Goal: Task Accomplishment & Management: Manage account settings

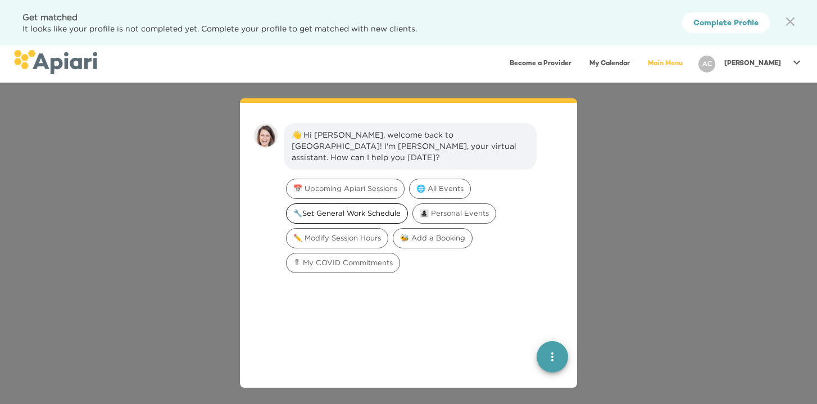
click at [353, 210] on div "🔧Set General Work Schedule" at bounding box center [347, 213] width 122 height 20
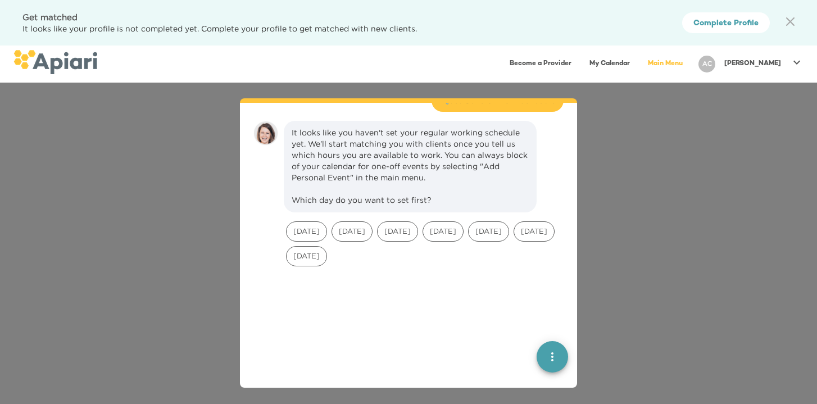
scroll to position [93, 0]
click at [765, 76] on div "[PERSON_NAME]" at bounding box center [751, 64] width 114 height 26
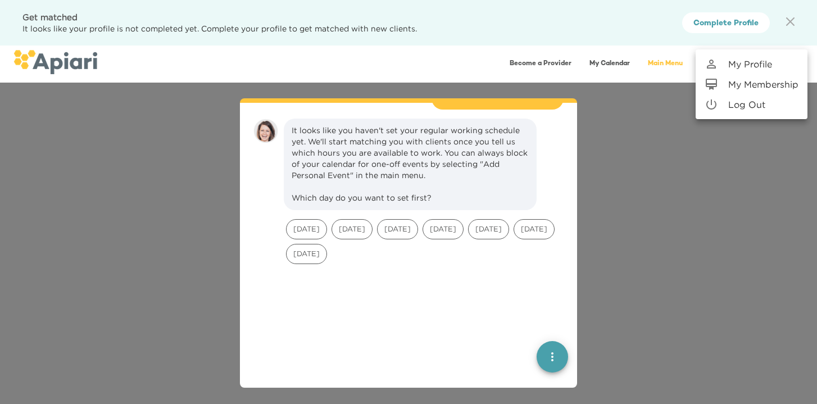
click at [683, 61] on div at bounding box center [408, 202] width 817 height 404
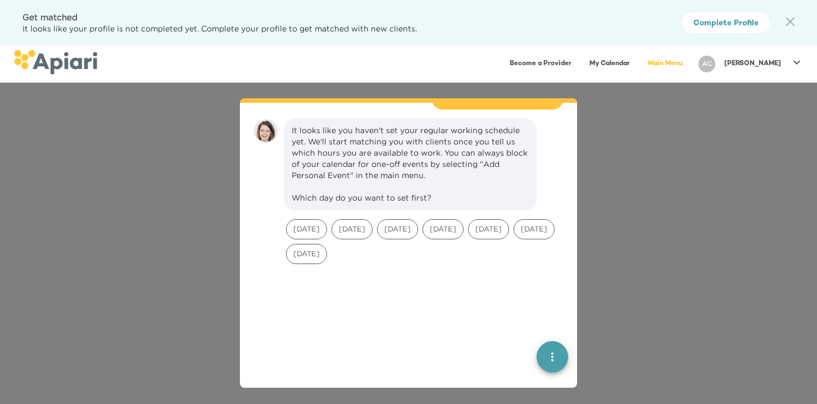
click at [689, 67] on link "Main Menu" at bounding box center [665, 63] width 48 height 23
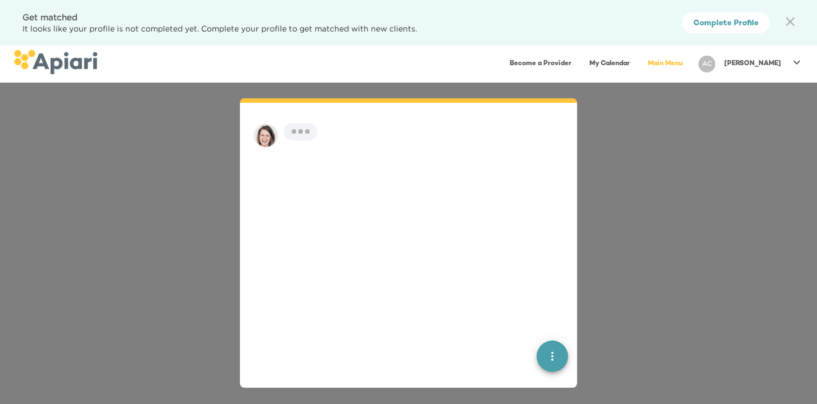
scroll to position [16, 0]
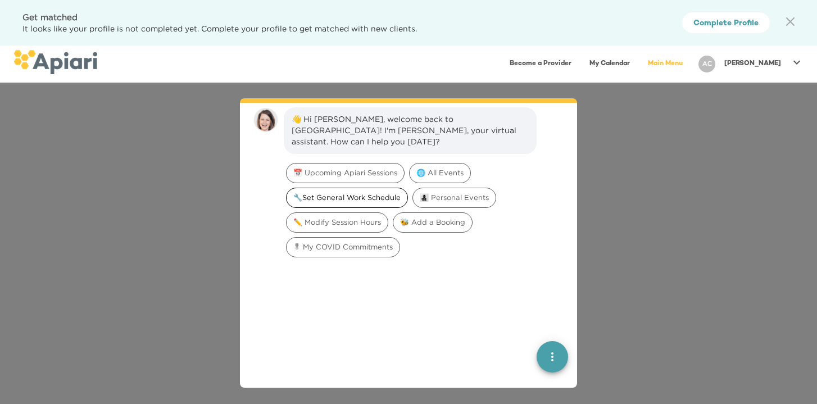
click at [379, 192] on span "🔧Set General Work Schedule" at bounding box center [346, 197] width 121 height 11
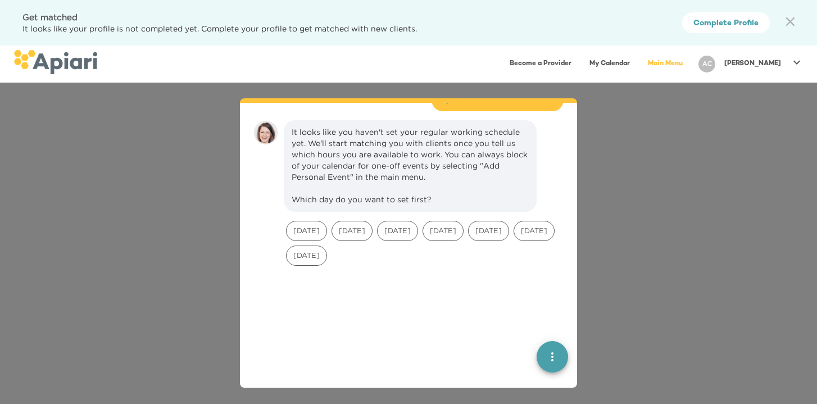
scroll to position [93, 0]
click at [326, 248] on span "[DATE]" at bounding box center [306, 253] width 40 height 11
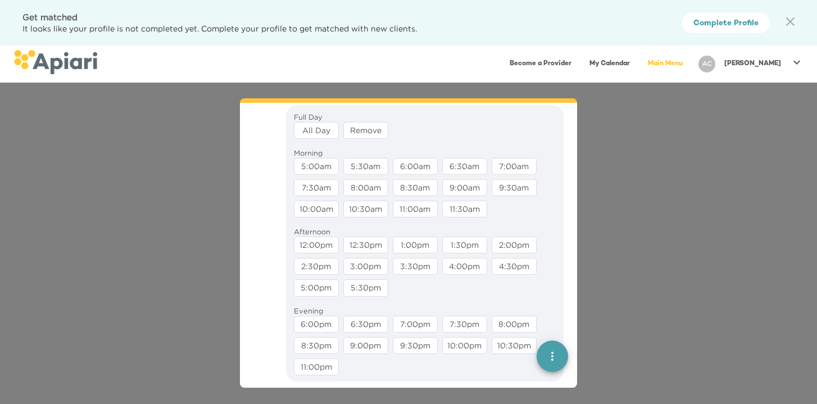
scroll to position [323, 0]
click at [290, 238] on div "Afternoon 12:00pm 12:30pm 1:00pm 1:30pm 2:00pm 2:30pm 3:00pm 3:30pm 4:00pm 4:30…" at bounding box center [424, 259] width 271 height 79
click at [309, 239] on div "12:00pm" at bounding box center [316, 243] width 45 height 17
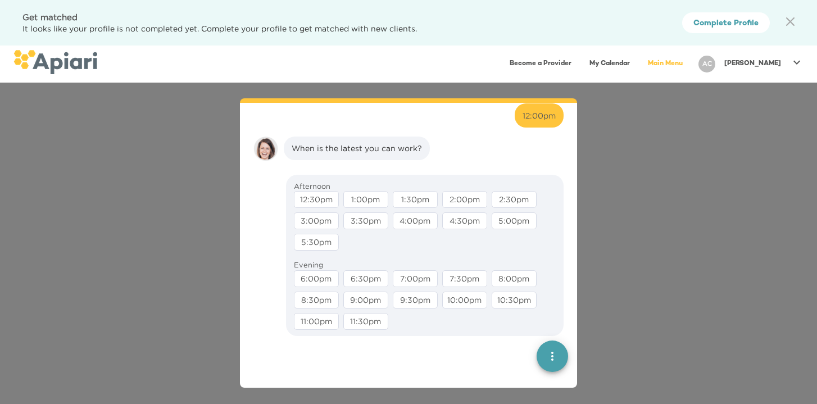
scroll to position [352, 0]
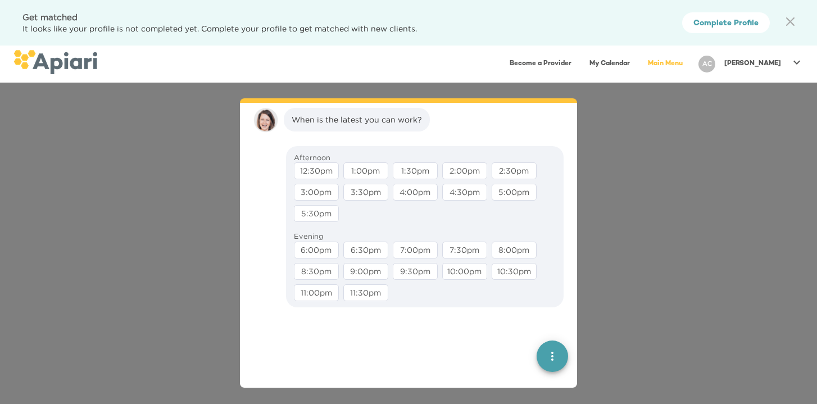
click at [511, 265] on div "10:30pm" at bounding box center [513, 271] width 45 height 17
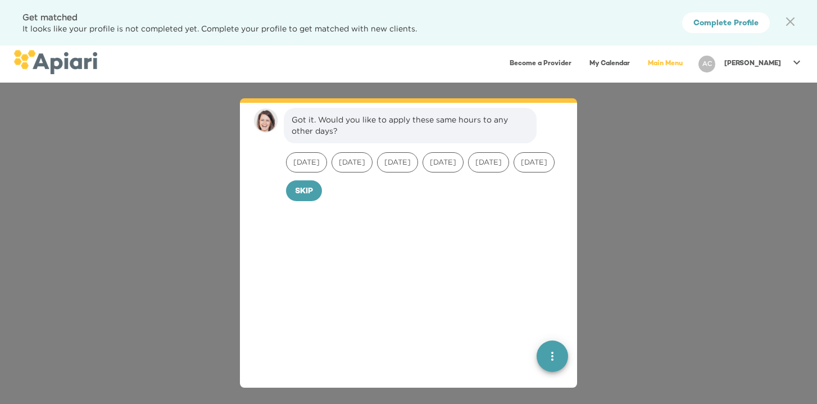
scroll to position [423, 0]
click at [514, 167] on span "[DATE]" at bounding box center [534, 161] width 40 height 11
click at [302, 198] on span "21D33A33-32E5-4B60-AC6D-4B2F28DBB9C0 Created with sketchtool. Confirm" at bounding box center [319, 191] width 49 height 14
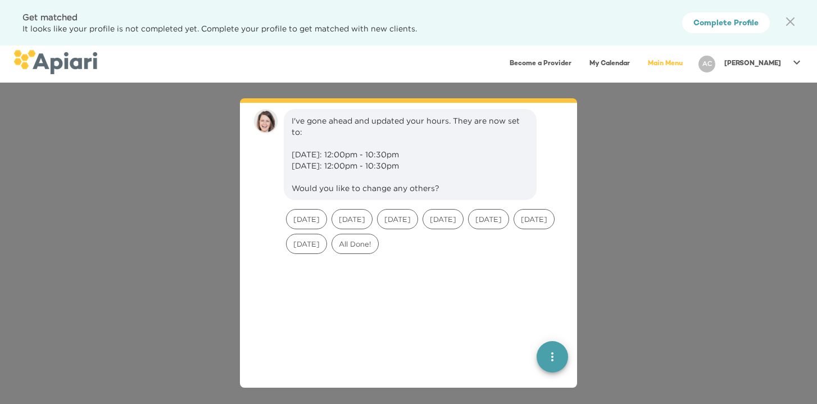
scroll to position [500, 0]
drag, startPoint x: 420, startPoint y: 220, endPoint x: 284, endPoint y: 221, distance: 136.5
click at [284, 221] on div "[DATE] [DATE] [DATE] [DATE] [DATE] [DATE] [DATE] All Done!" at bounding box center [425, 229] width 282 height 49
click at [299, 217] on span "[DATE]" at bounding box center [306, 217] width 40 height 11
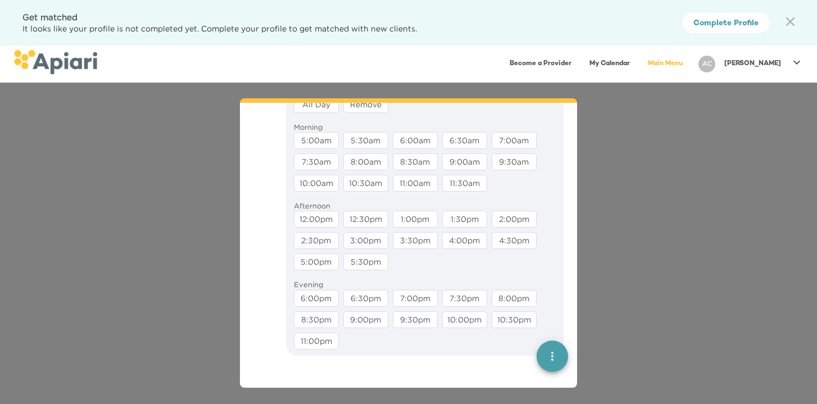
scroll to position [753, 0]
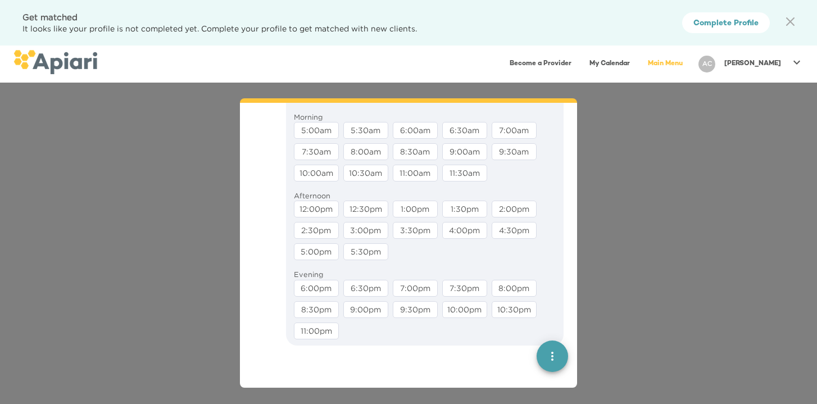
click at [372, 217] on div "12:30pm" at bounding box center [365, 208] width 45 height 17
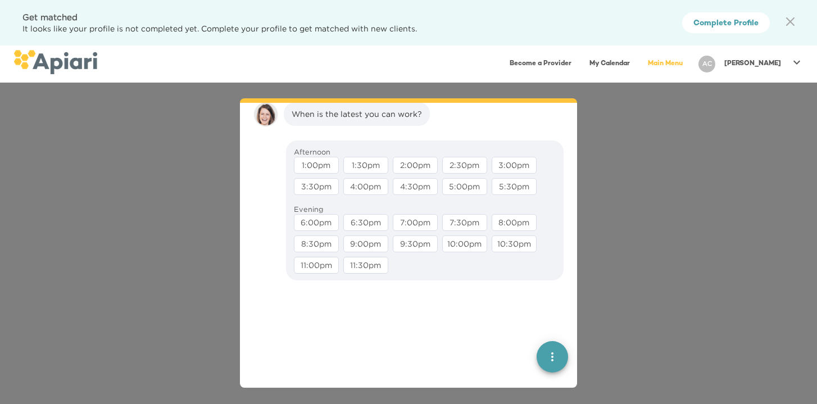
scroll to position [759, 0]
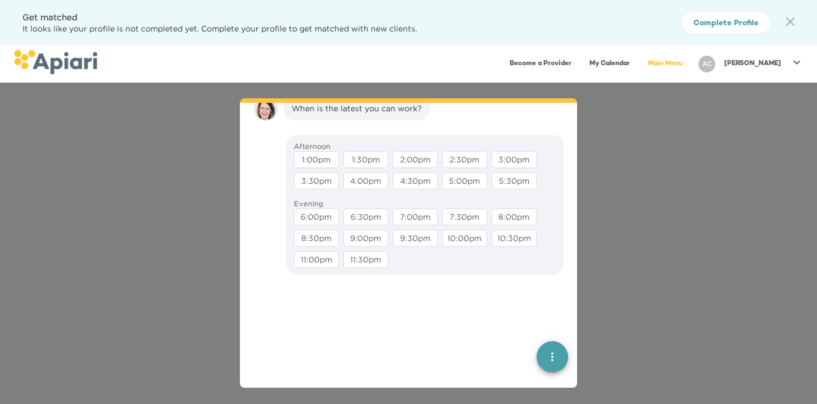
click at [409, 243] on div "9:30pm" at bounding box center [415, 238] width 45 height 17
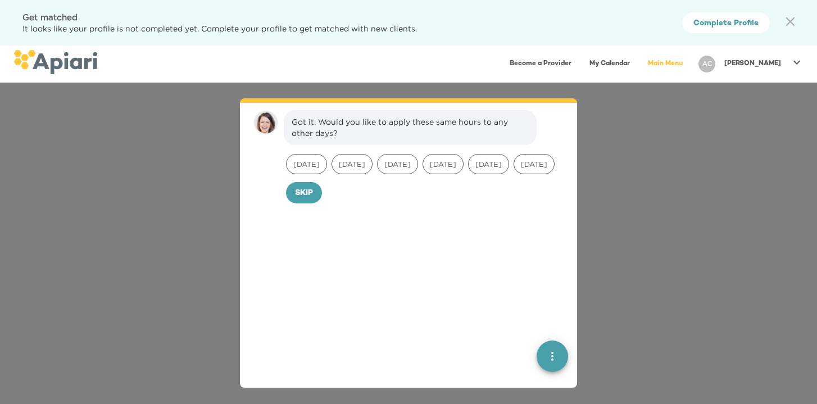
scroll to position [830, 0]
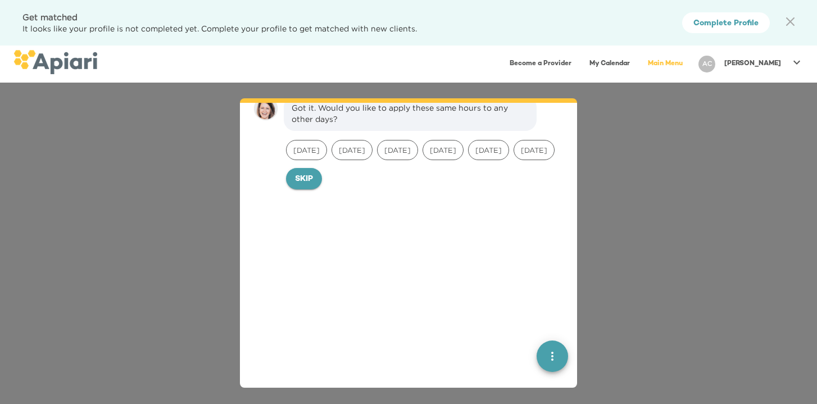
click at [311, 186] on span "Skip" at bounding box center [304, 179] width 18 height 14
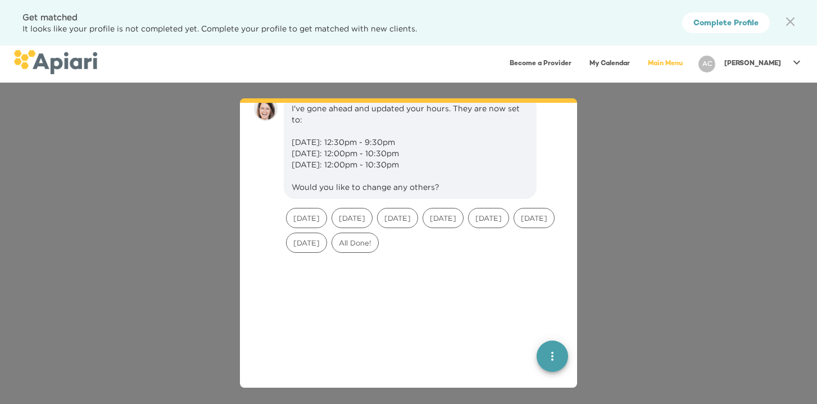
scroll to position [907, 0]
click at [378, 248] on span "All Done!" at bounding box center [355, 242] width 46 height 11
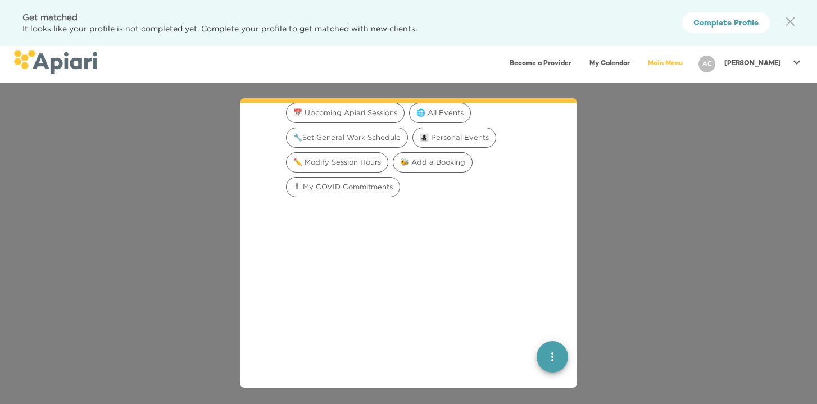
scroll to position [1081, 0]
click at [418, 169] on span "🐝 Add a Booking" at bounding box center [432, 163] width 79 height 11
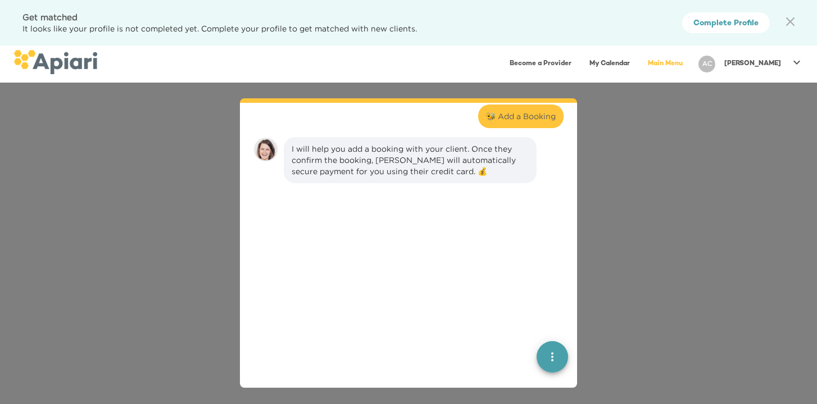
scroll to position [1122, 0]
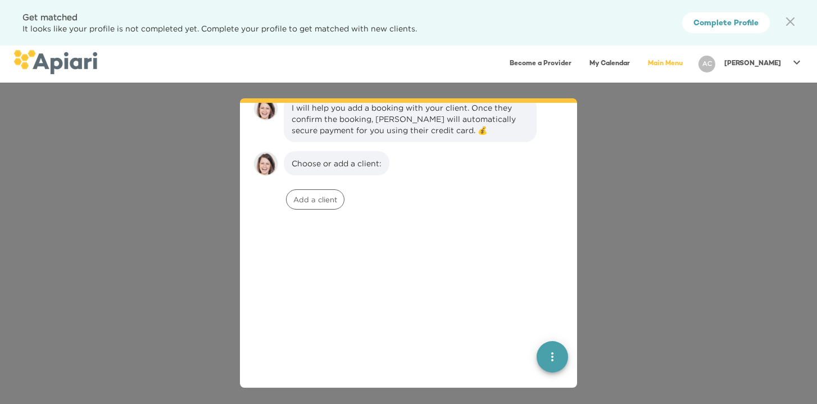
click at [554, 344] on button "quick menu" at bounding box center [551, 355] width 31 height 31
click at [529, 237] on div at bounding box center [408, 343] width 319 height 258
click at [544, 307] on div "Undo Back to main menu" at bounding box center [551, 313] width 31 height 90
click at [546, 318] on img "button" at bounding box center [551, 315] width 11 height 11
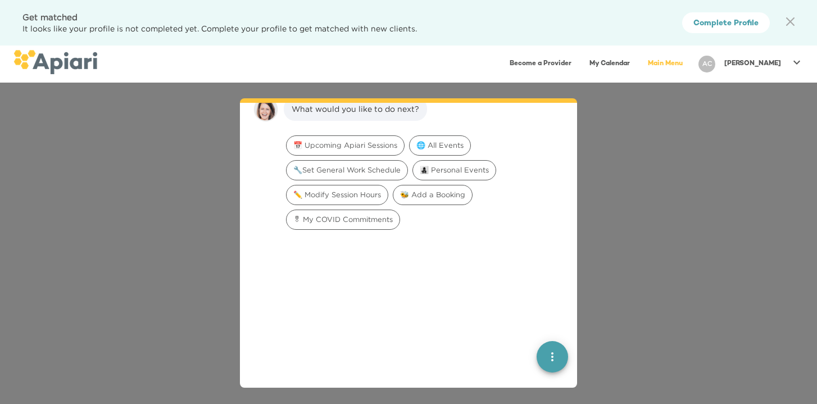
scroll to position [1051, 0]
click at [634, 63] on link "My Calendar" at bounding box center [609, 63] width 54 height 23
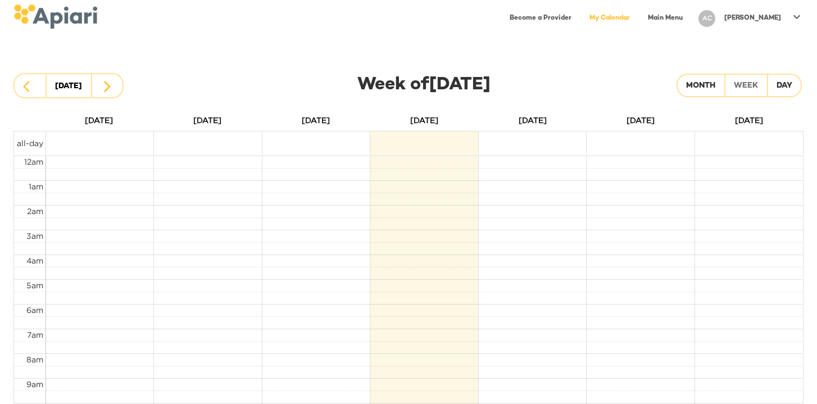
click at [578, 15] on link "Become a Provider" at bounding box center [540, 18] width 75 height 23
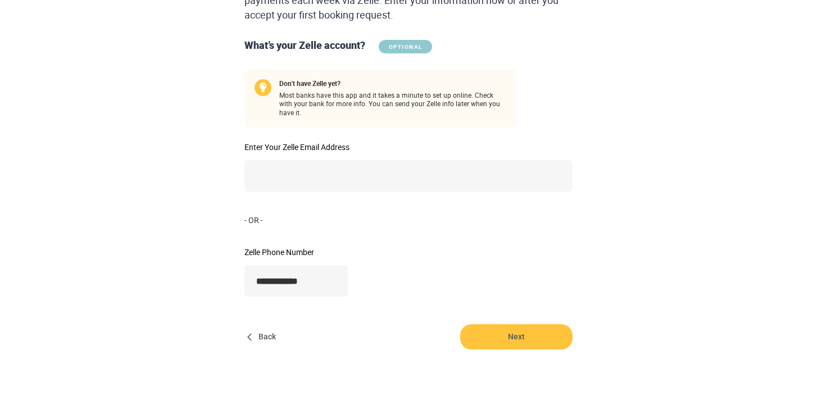
scroll to position [185, 0]
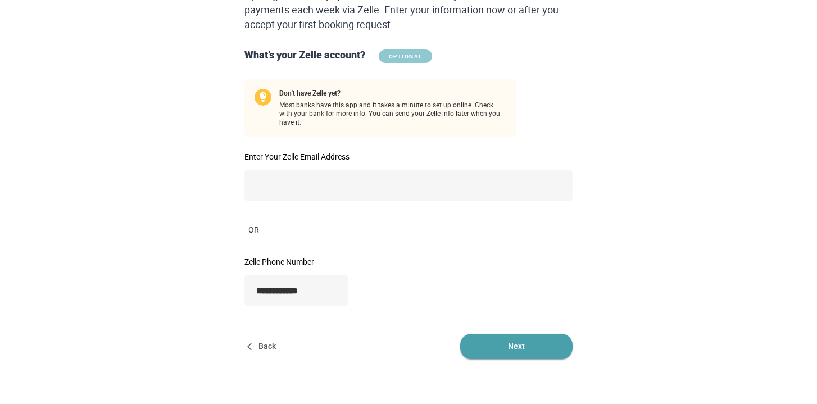
click at [468, 334] on span "Next" at bounding box center [516, 346] width 112 height 25
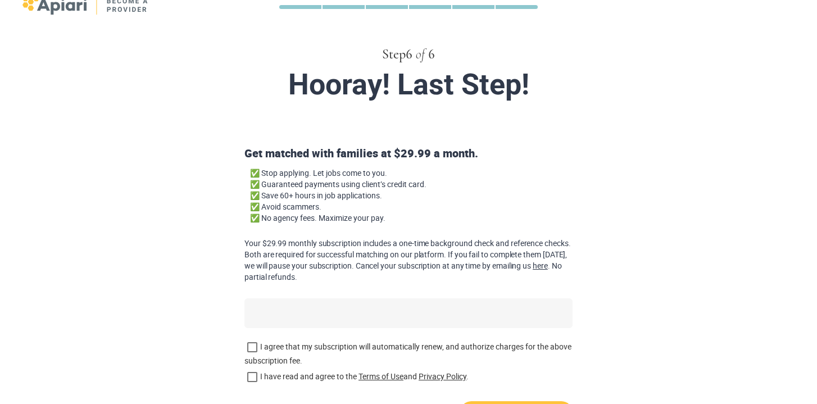
scroll to position [28, 0]
